Goal: Find contact information: Find contact information

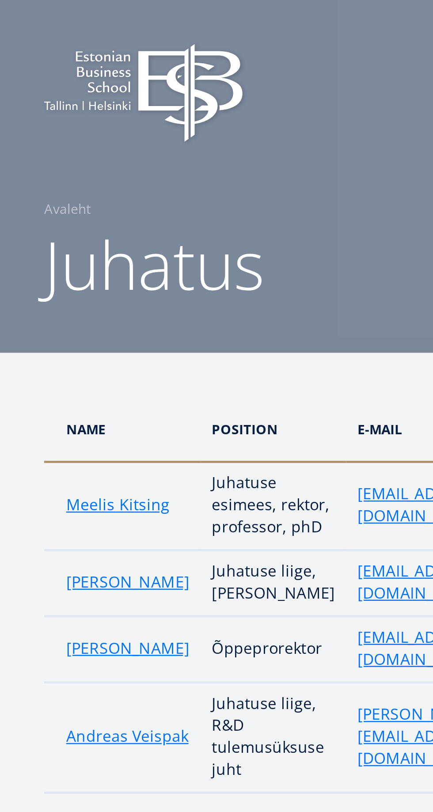
click at [25, 84] on link "Avaleht" at bounding box center [27, 84] width 19 height 9
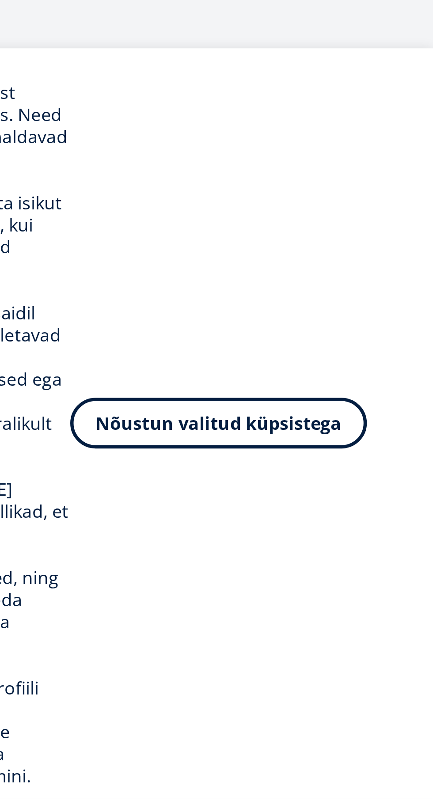
scroll to position [79, 0]
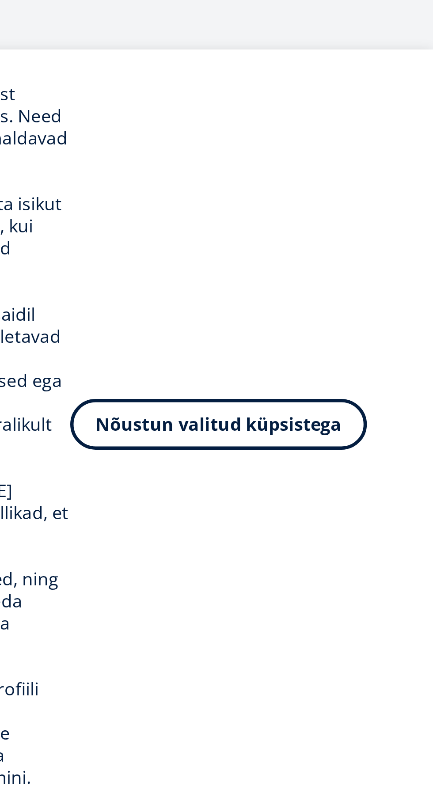
click at [382, 672] on button "Nõustun valitud küpsistega" at bounding box center [347, 662] width 119 height 20
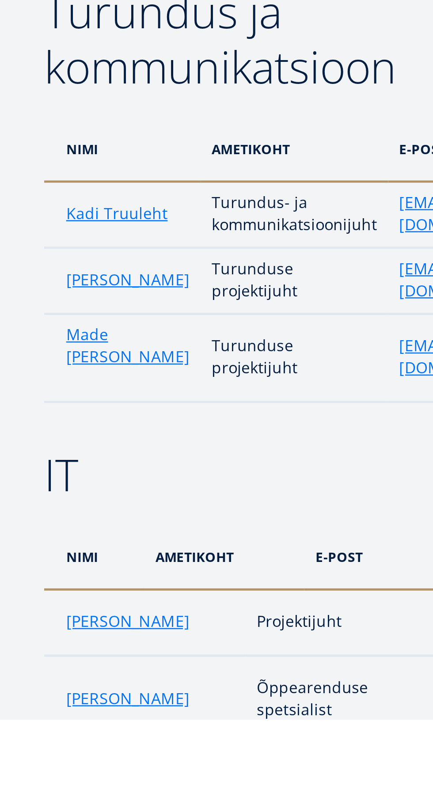
scroll to position [1264, 0]
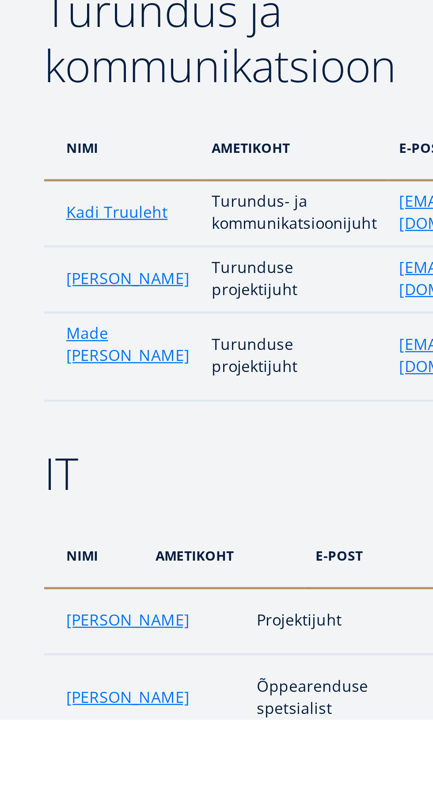
click at [41, 799] on link "Marko Puusaar" at bounding box center [51, 803] width 49 height 9
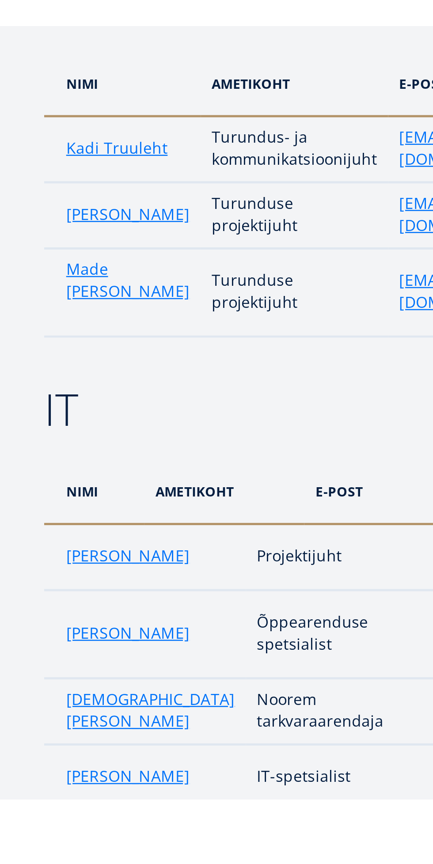
scroll to position [1363, 0]
